Goal: Task Accomplishment & Management: Use online tool/utility

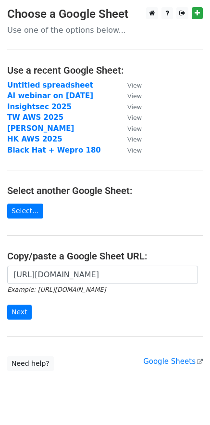
scroll to position [0, 213]
type input "[URL][DOMAIN_NAME]"
click at [17, 312] on input "Next" at bounding box center [19, 311] width 25 height 15
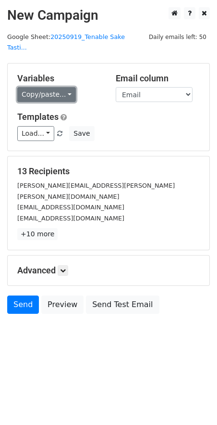
click at [66, 87] on link "Copy/paste..." at bounding box center [46, 94] width 59 height 15
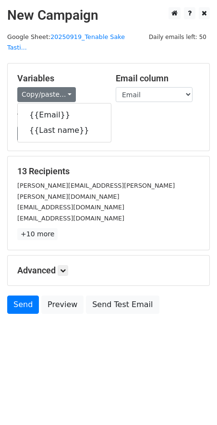
click at [109, 135] on div "Variables Copy/paste... {{Email}} {{Last name}} Email column Email Last name Te…" at bounding box center [109, 106] width 202 height 87
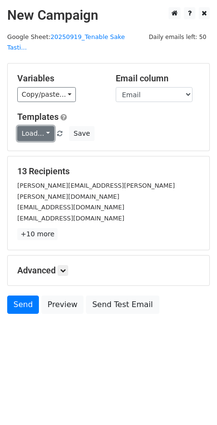
click at [43, 126] on link "Load..." at bounding box center [35, 133] width 37 height 15
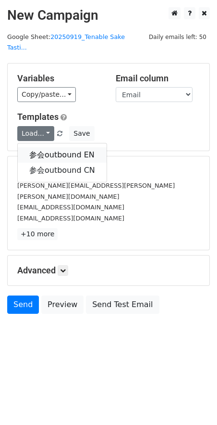
click at [47, 147] on link "参会outbound EN" at bounding box center [62, 154] width 89 height 15
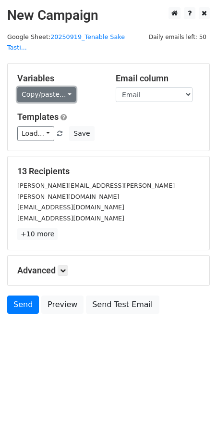
click at [46, 87] on link "Copy/paste..." at bounding box center [46, 94] width 59 height 15
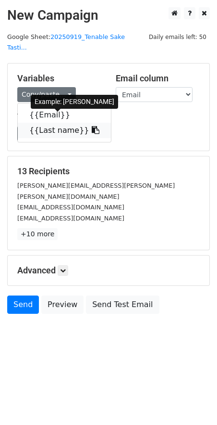
click at [46, 123] on link "{{Last name}}" at bounding box center [64, 130] width 93 height 15
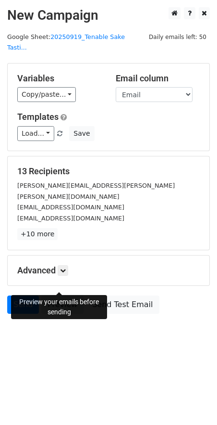
click at [56, 295] on link "Preview" at bounding box center [62, 304] width 42 height 18
